Goal: Task Accomplishment & Management: Use online tool/utility

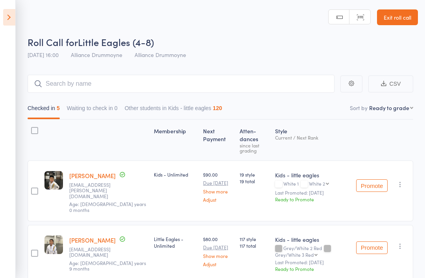
select select "9"
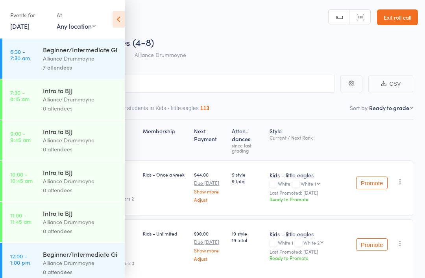
scroll to position [0, 0]
click at [124, 8] on div "Events for 16 Sep, 2025 16 Sep, 2025 September 2025 Sun Mon Tue Wed Thu Fri Sat…" at bounding box center [62, 20] width 125 height 40
click at [120, 20] on icon at bounding box center [118, 19] width 12 height 17
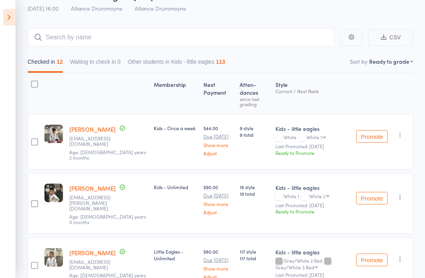
scroll to position [0, 0]
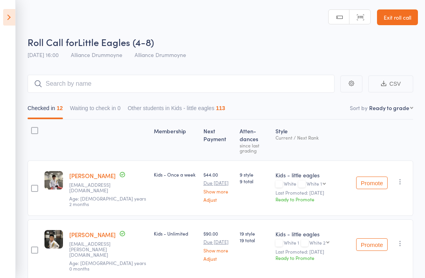
click at [406, 16] on link "Exit roll call" at bounding box center [397, 17] width 41 height 16
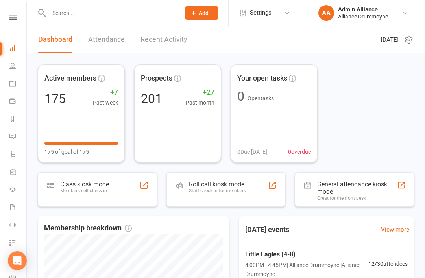
click at [7, 72] on li "People" at bounding box center [13, 67] width 26 height 18
click at [20, 68] on link "People" at bounding box center [18, 67] width 18 height 18
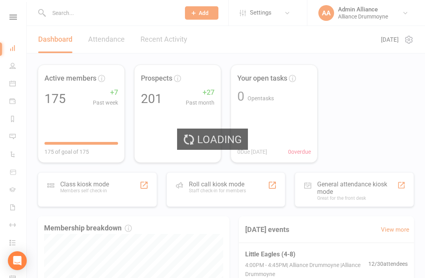
select select "100"
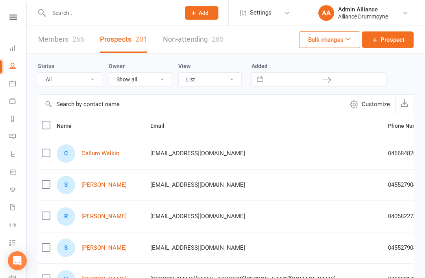
click at [14, 49] on icon at bounding box center [12, 48] width 6 height 6
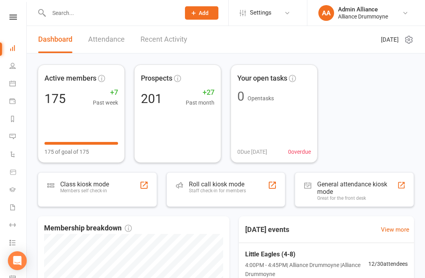
click at [238, 193] on div "Staff check-in for members" at bounding box center [217, 191] width 57 height 6
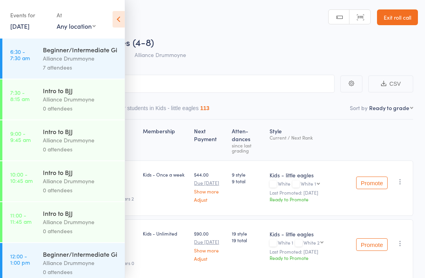
click at [124, 17] on icon at bounding box center [118, 19] width 12 height 17
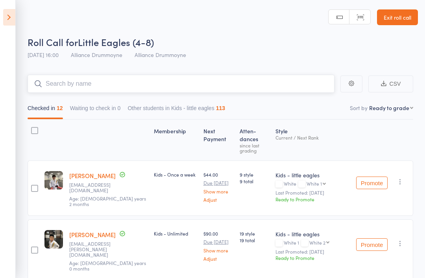
click at [155, 92] on input "search" at bounding box center [181, 84] width 307 height 18
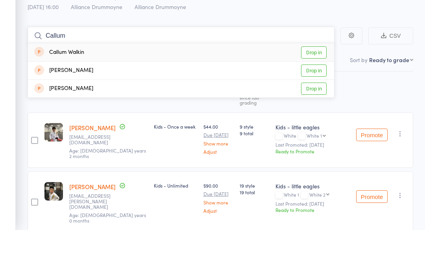
type input "Callum"
click at [317, 94] on link "Drop in" at bounding box center [314, 100] width 26 height 12
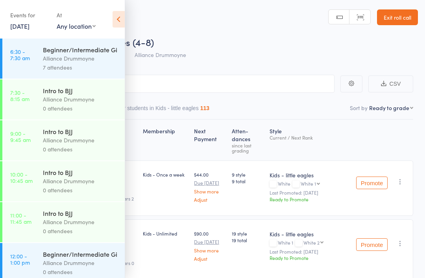
click at [122, 15] on icon at bounding box center [118, 19] width 12 height 17
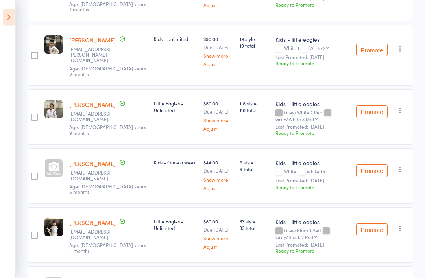
scroll to position [195, 0]
click at [373, 164] on button "Promote" at bounding box center [371, 170] width 31 height 13
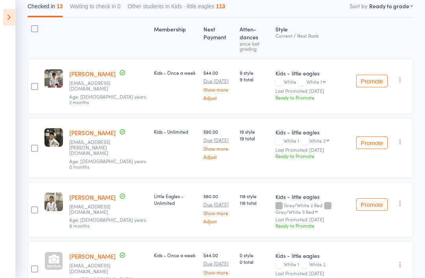
scroll to position [0, 0]
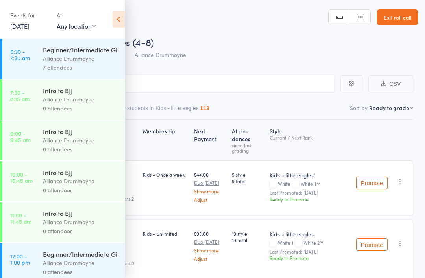
click at [119, 19] on icon at bounding box center [118, 19] width 12 height 17
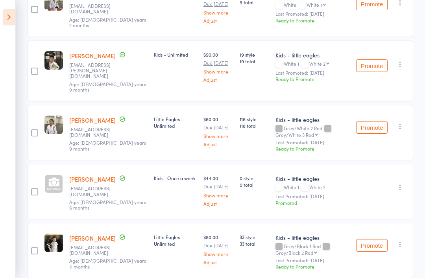
scroll to position [179, 0]
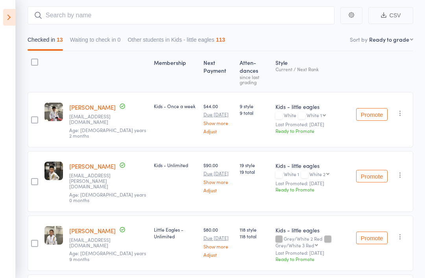
scroll to position [0, 0]
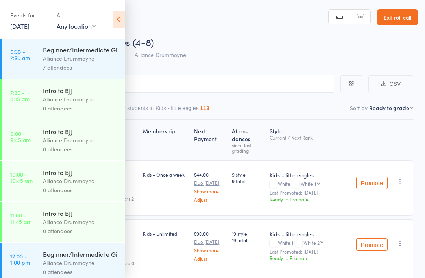
click at [119, 19] on icon at bounding box center [118, 19] width 12 height 17
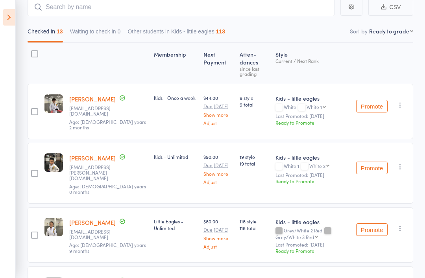
scroll to position [76, 0]
click at [372, 162] on button "Promote" at bounding box center [371, 168] width 31 height 13
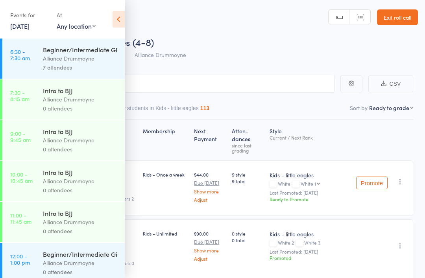
click at [110, 15] on div "Events for 16 Sep, 2025 16 Sep, 2025 September 2025 Sun Mon Tue Wed Thu Fri Sat…" at bounding box center [62, 20] width 125 height 40
click at [124, 24] on icon at bounding box center [118, 19] width 12 height 17
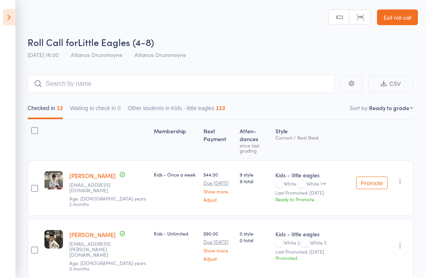
click at [120, 25] on header "Roll Call for Little Eagles (4-8) 16 Sep 16:00 Alliance Drummoyne Alliance Drum…" at bounding box center [212, 31] width 425 height 63
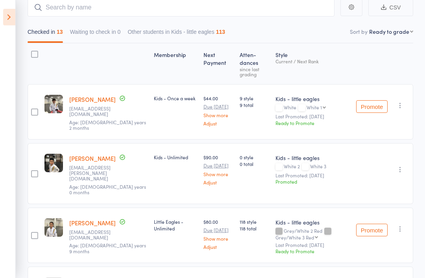
click at [7, 15] on icon at bounding box center [9, 17] width 12 height 17
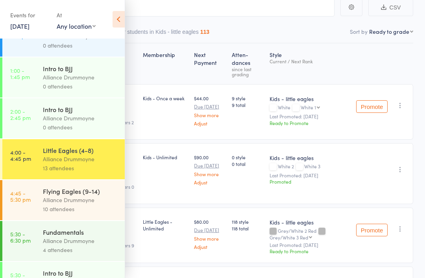
scroll to position [232, 0]
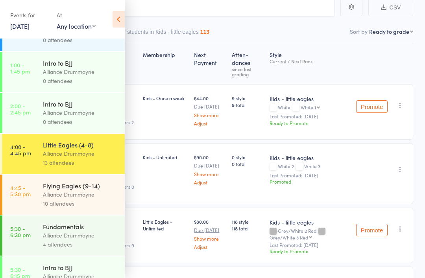
click at [37, 203] on link "4:45 - 5:30 pm Flying Eagles (9-14) Alliance Drummoyne 10 attendees" at bounding box center [63, 195] width 122 height 40
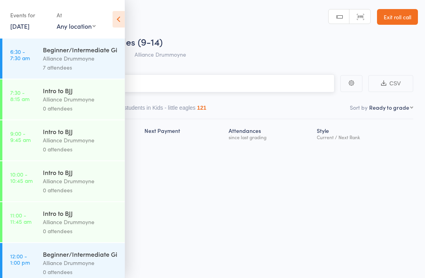
scroll to position [6, 0]
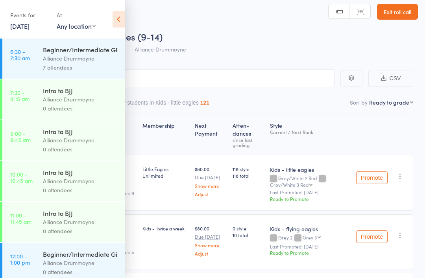
click at [119, 15] on icon at bounding box center [118, 19] width 12 height 17
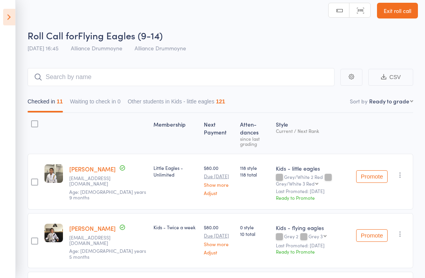
scroll to position [0, 0]
